Goal: Task Accomplishment & Management: Use online tool/utility

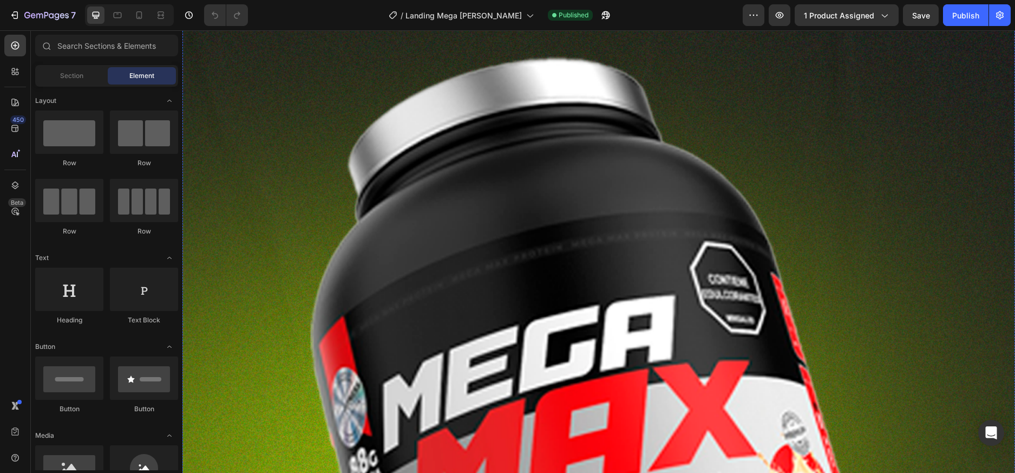
scroll to position [812, 0]
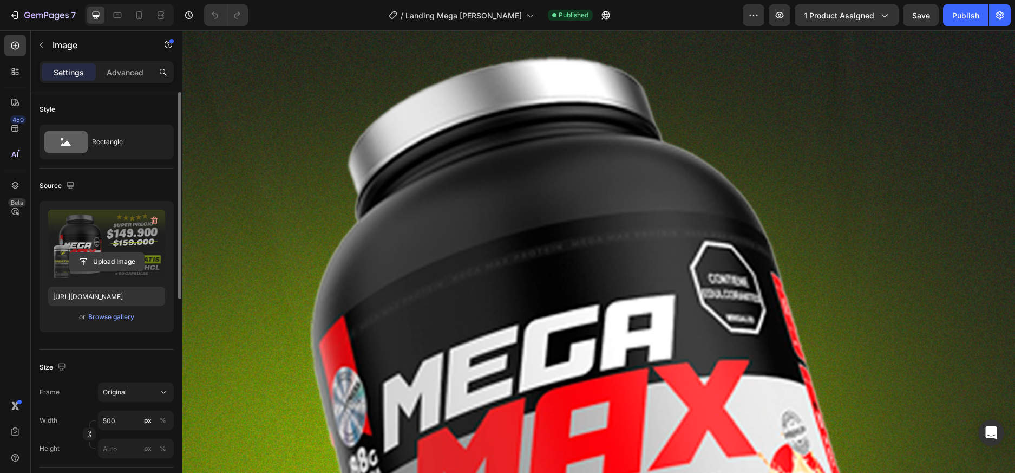
click at [97, 259] on input "file" at bounding box center [106, 261] width 75 height 18
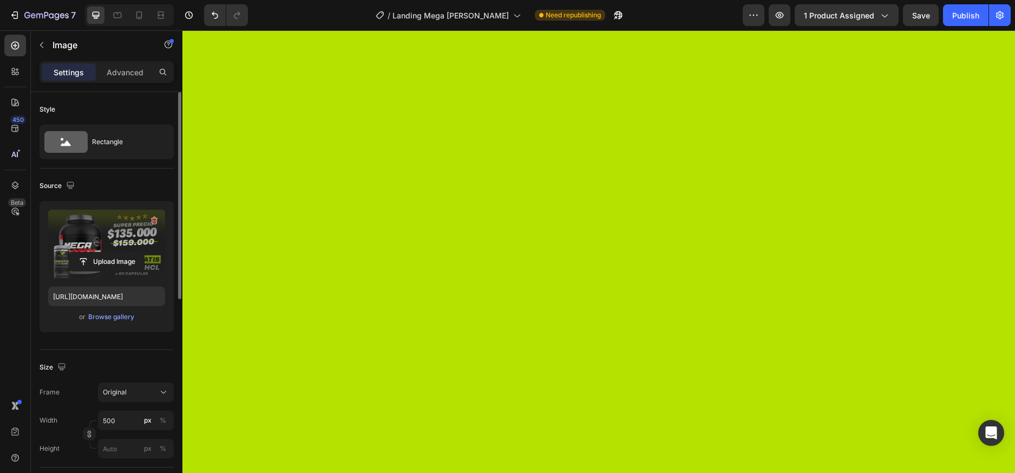
scroll to position [379, 0]
click at [138, 19] on icon at bounding box center [139, 15] width 11 height 11
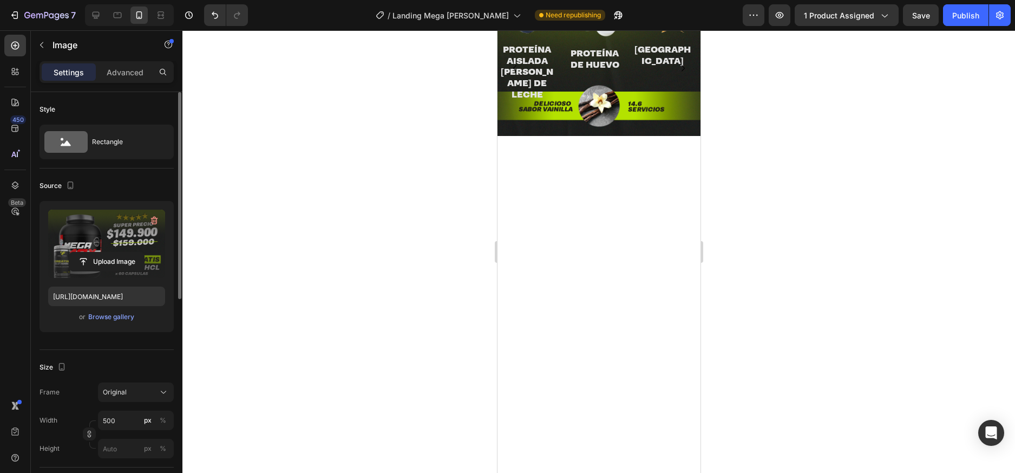
scroll to position [521, 0]
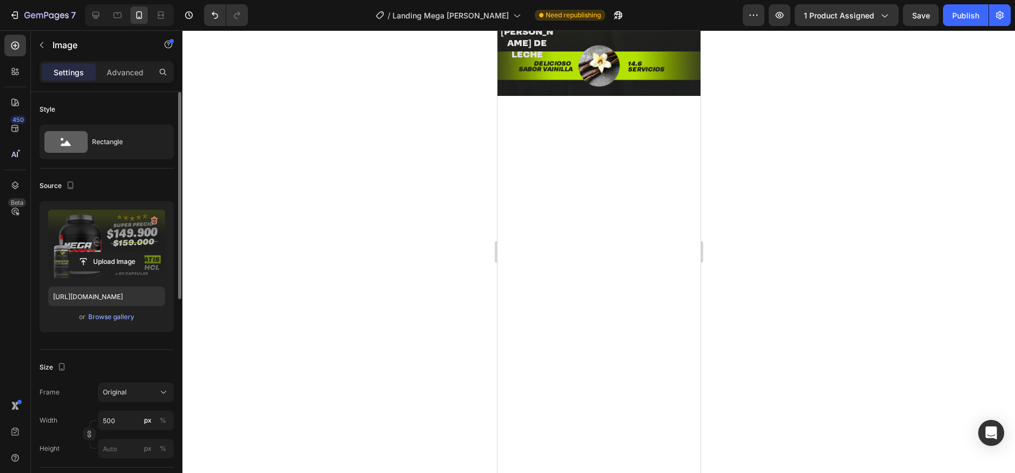
click at [131, 319] on div "Browse gallery" at bounding box center [111, 317] width 46 height 10
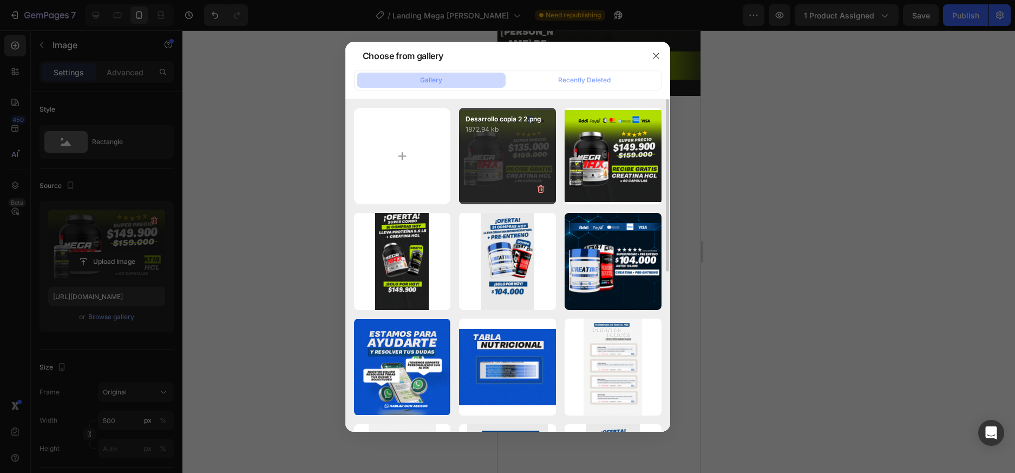
click at [510, 183] on div "Desarrollo copia 2 2.png 1872.94 kb" at bounding box center [507, 156] width 97 height 97
type input "[URL][DOMAIN_NAME]"
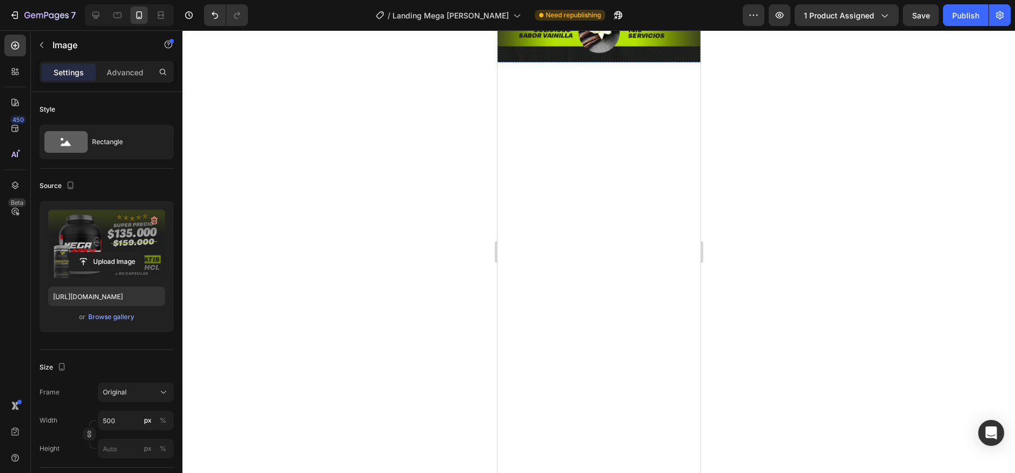
scroll to position [1171, 0]
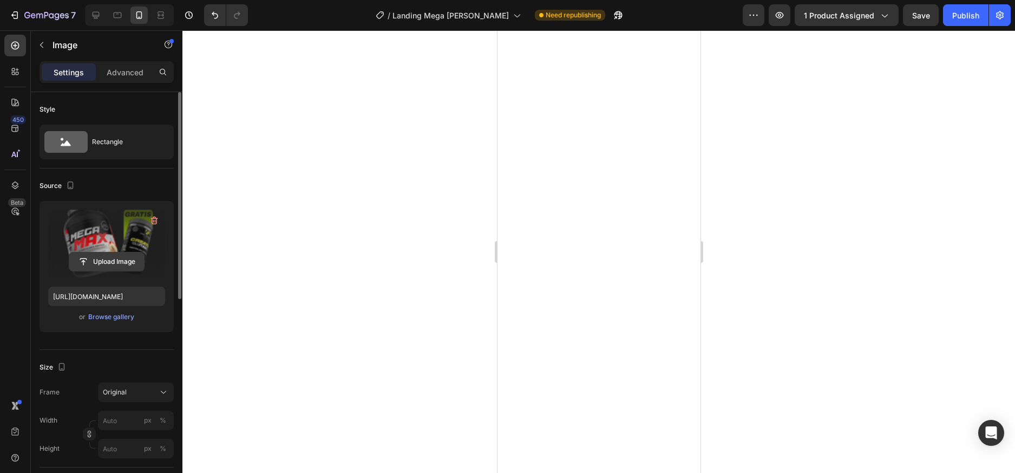
click at [116, 266] on input "file" at bounding box center [106, 261] width 75 height 18
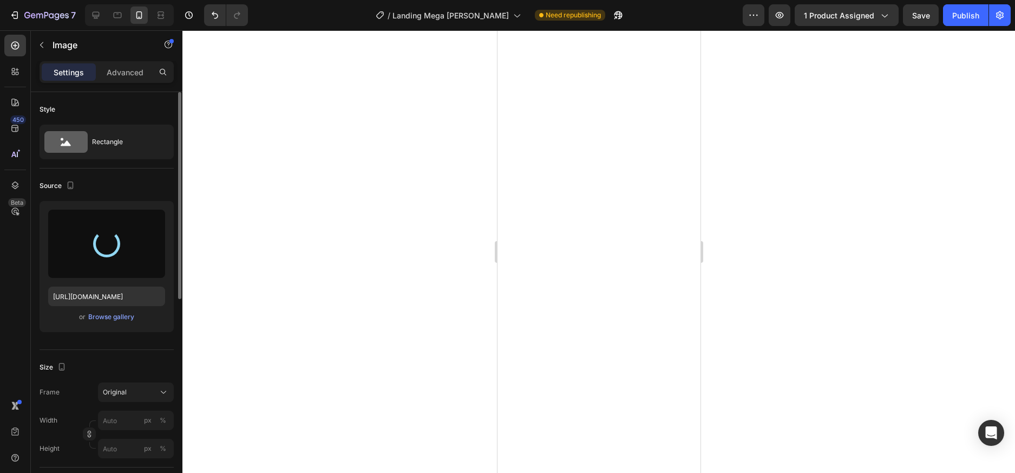
type input "[URL][DOMAIN_NAME]"
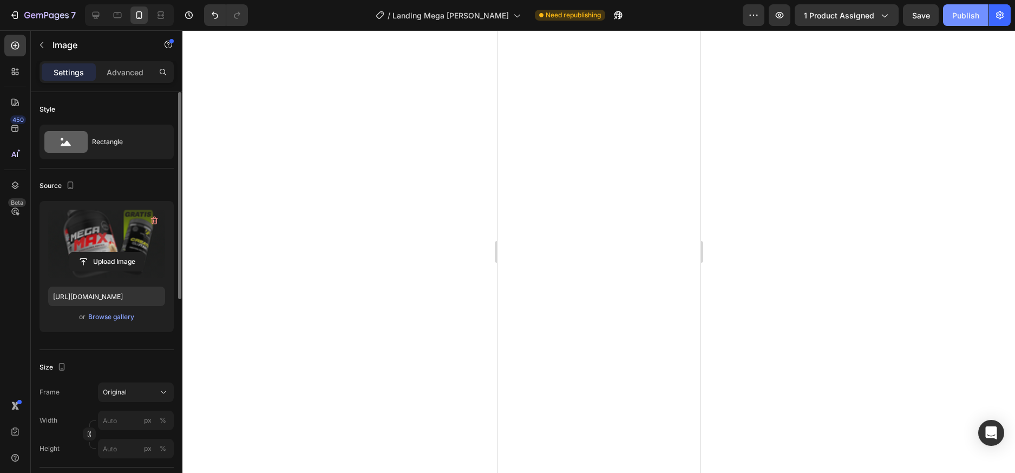
click at [964, 15] on div "Publish" at bounding box center [966, 15] width 27 height 11
click at [974, 13] on div "Publish" at bounding box center [966, 15] width 27 height 11
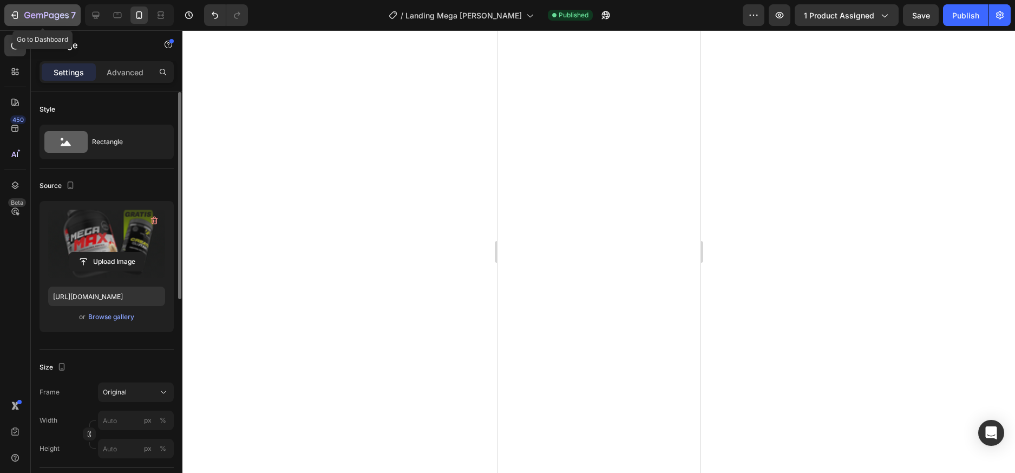
click at [39, 13] on icon "button" at bounding box center [46, 15] width 44 height 9
